Goal: Navigation & Orientation: Understand site structure

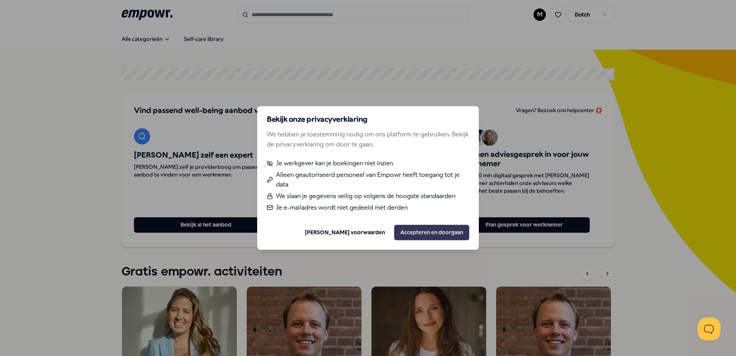
click at [444, 232] on button "Accepteren en doorgaan" at bounding box center [431, 232] width 75 height 15
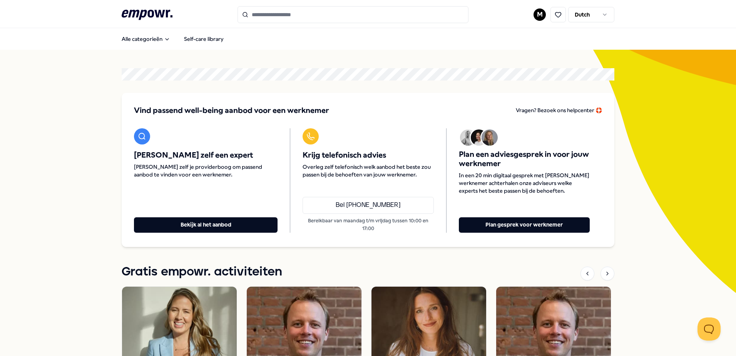
click at [536, 15] on html ".empowr-logo_svg__cls-1{fill:#03032f} M Dutch Alle categorieën Self-care librar…" at bounding box center [368, 178] width 736 height 356
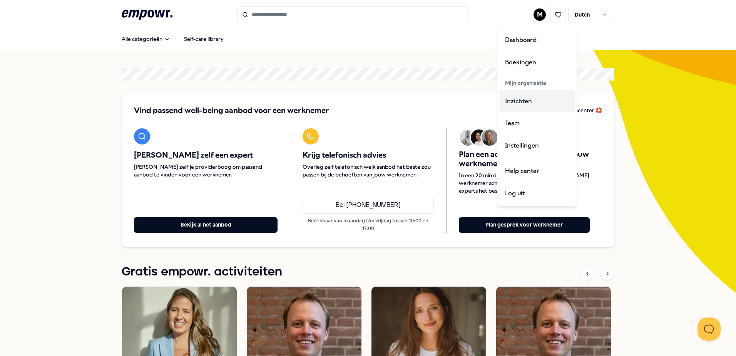
click at [513, 102] on div "Inzichten" at bounding box center [537, 101] width 76 height 22
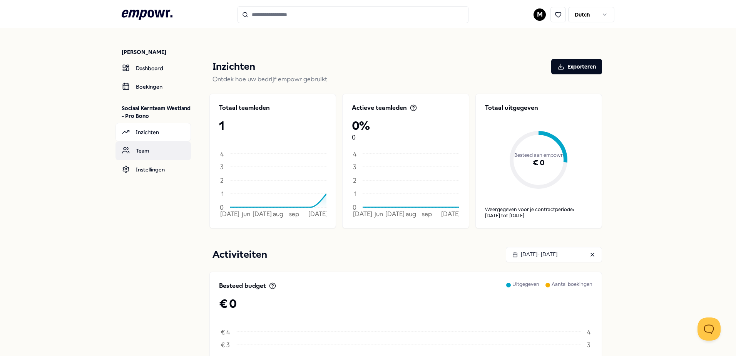
click at [138, 151] on link "Team" at bounding box center [153, 150] width 75 height 18
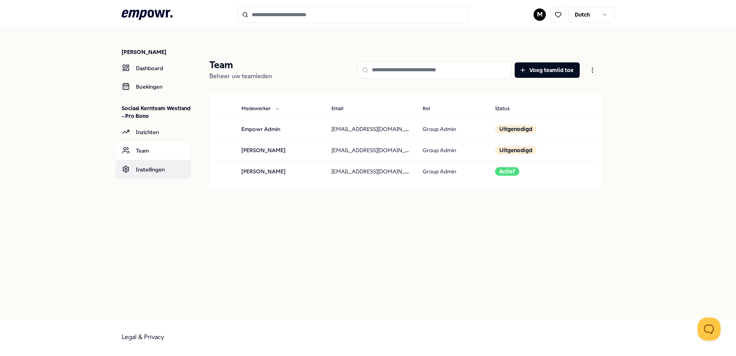
click at [143, 175] on link "Instellingen" at bounding box center [153, 169] width 75 height 18
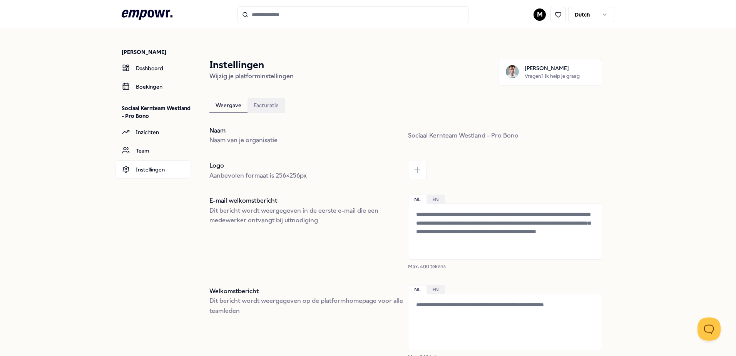
click at [260, 103] on div "Facturatie" at bounding box center [266, 105] width 37 height 15
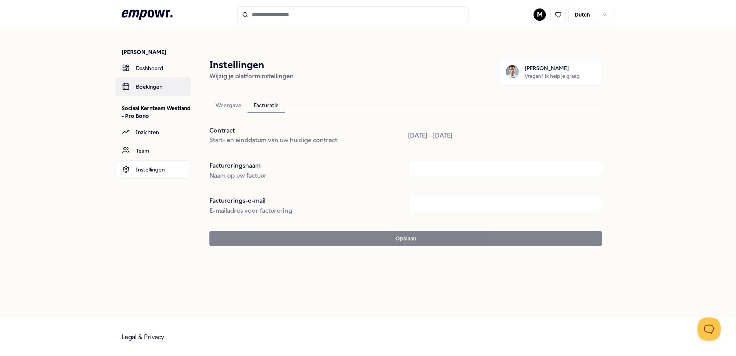
click at [151, 84] on link "Boekingen" at bounding box center [153, 86] width 75 height 18
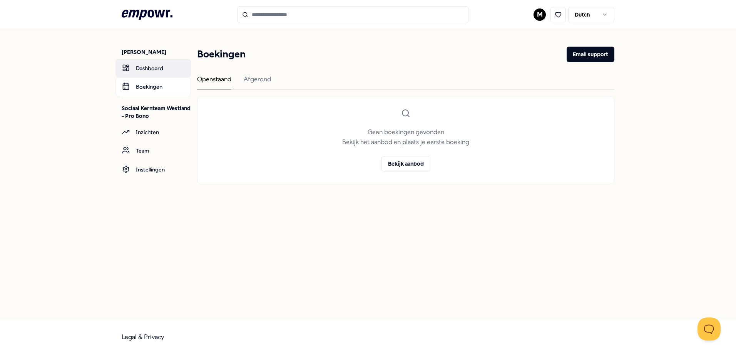
click at [144, 70] on link "Dashboard" at bounding box center [153, 68] width 75 height 18
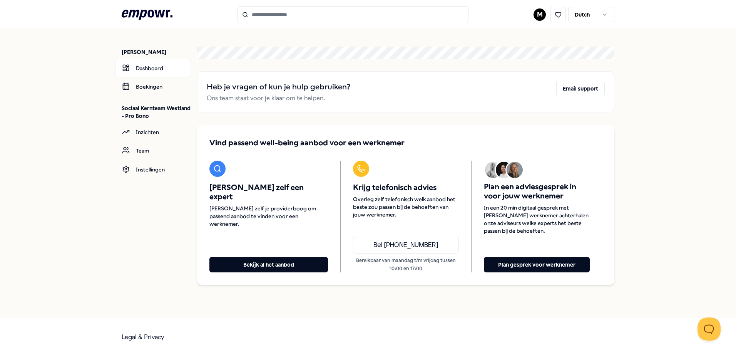
click at [137, 15] on icon at bounding box center [147, 15] width 51 height 10
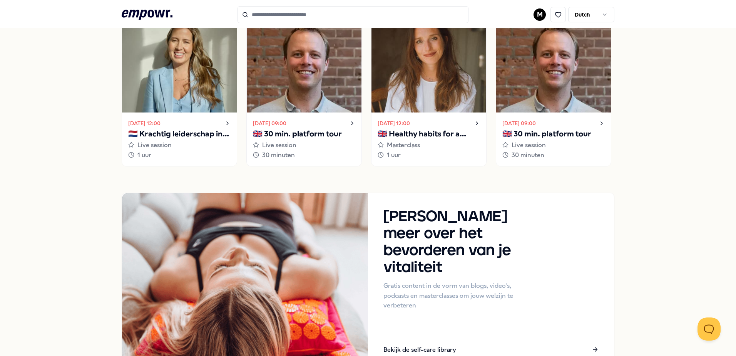
scroll to position [333, 0]
